Goal: Obtain resource: Download file/media

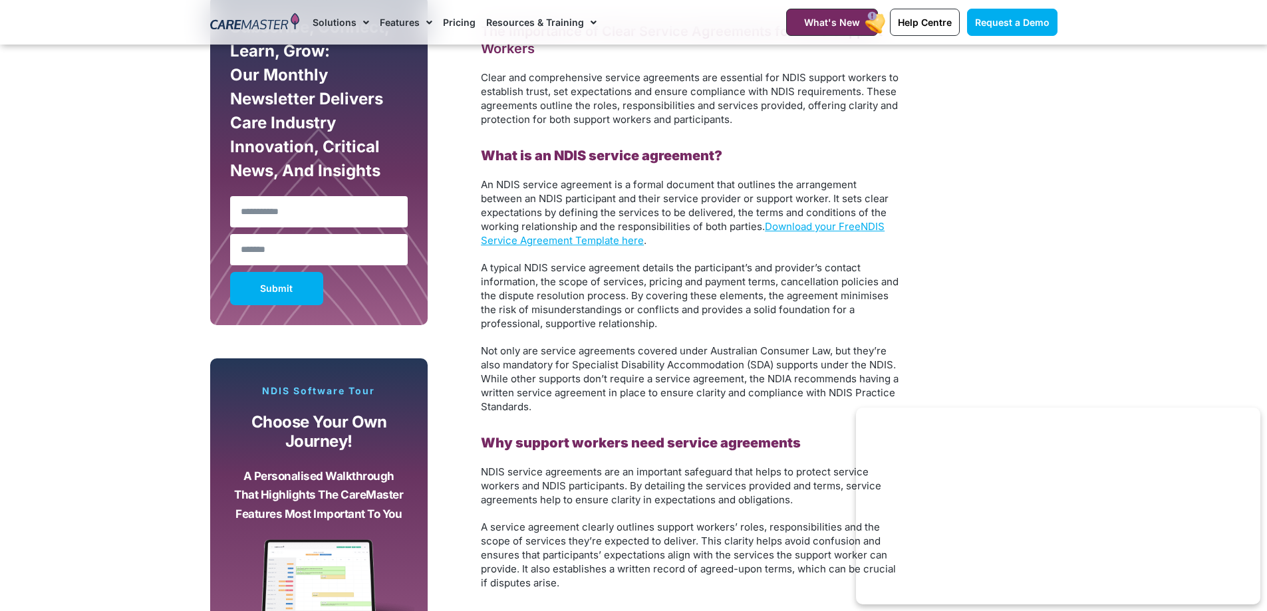
click at [808, 236] on p "An NDIS service agreement is a formal document that outlines the arrangement be…" at bounding box center [690, 213] width 419 height 70
click at [806, 227] on link "Download your Free" at bounding box center [813, 226] width 96 height 13
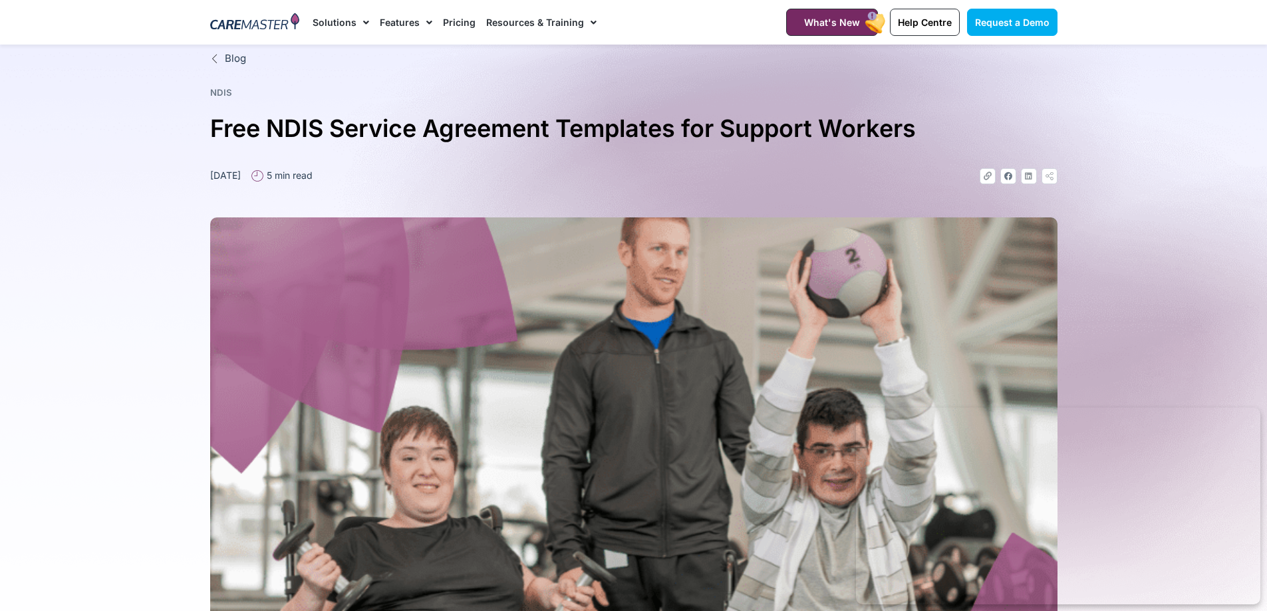
click at [468, 24] on link "Pricing" at bounding box center [459, 22] width 33 height 45
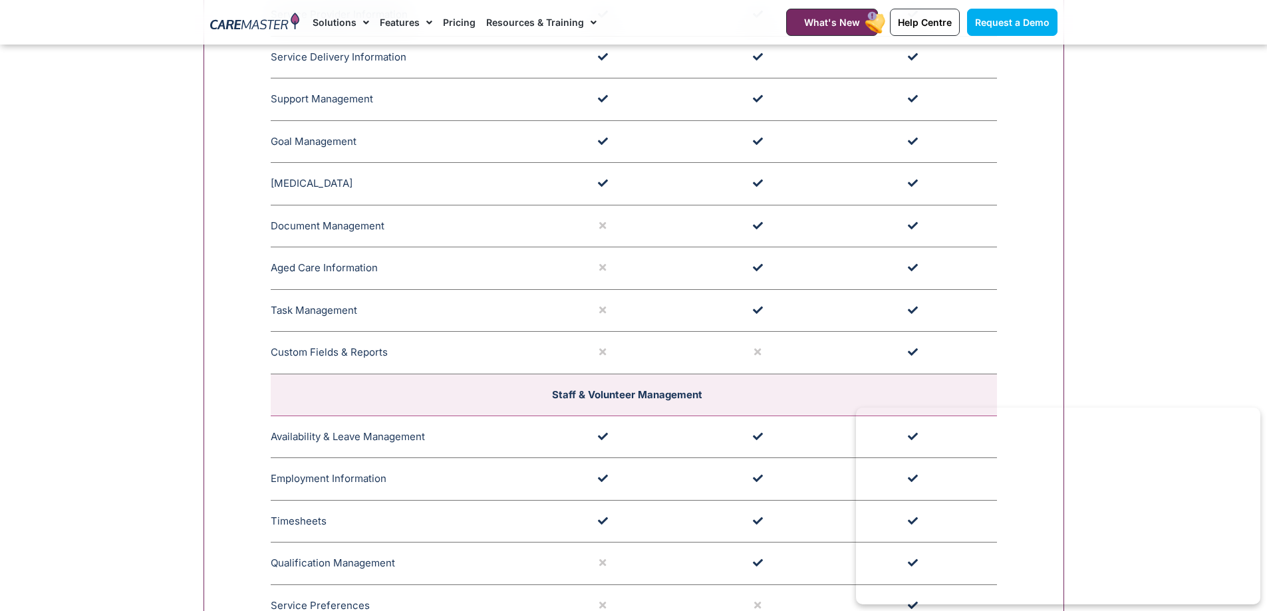
scroll to position [1397, 0]
